Goal: Information Seeking & Learning: Learn about a topic

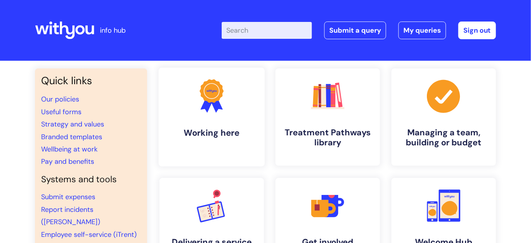
click at [223, 104] on icon ".cls-1{fill:#f89b22;}.cls-1,.cls-2,.cls-3{stroke-width:0px;}.cls-2{fill:#2d3cff…" at bounding box center [211, 96] width 38 height 38
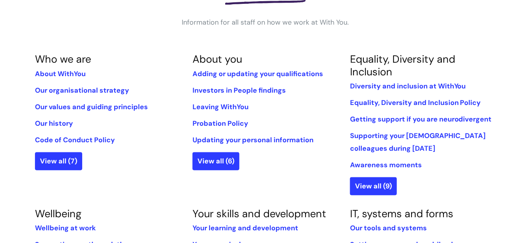
scroll to position [139, 0]
click at [61, 159] on link "View all (7)" at bounding box center [58, 161] width 47 height 18
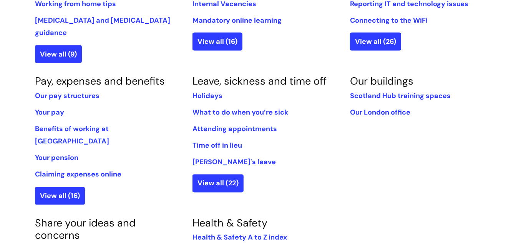
scroll to position [419, 0]
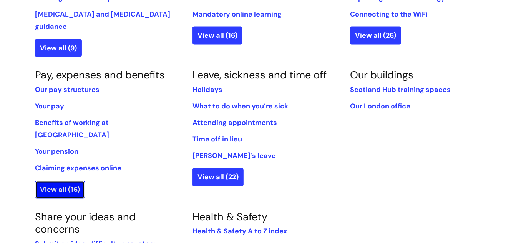
click at [68, 181] on link "View all (16)" at bounding box center [60, 190] width 50 height 18
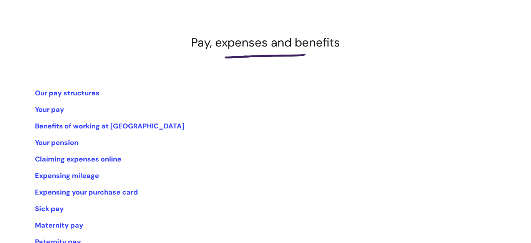
scroll to position [174, 0]
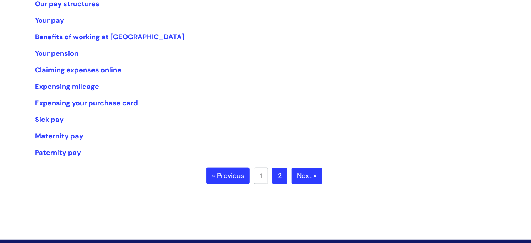
click at [279, 174] on link "2" at bounding box center [279, 175] width 15 height 17
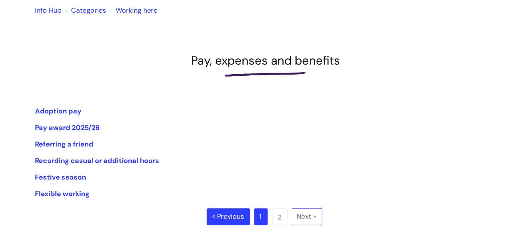
scroll to position [69, 0]
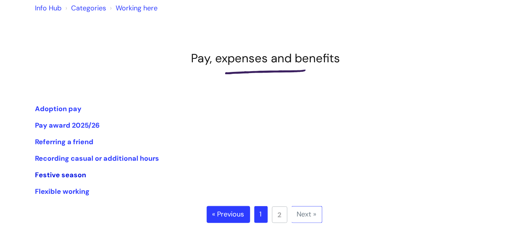
click at [66, 174] on link "Festive season" at bounding box center [60, 174] width 51 height 9
